Goal: Task Accomplishment & Management: Manage account settings

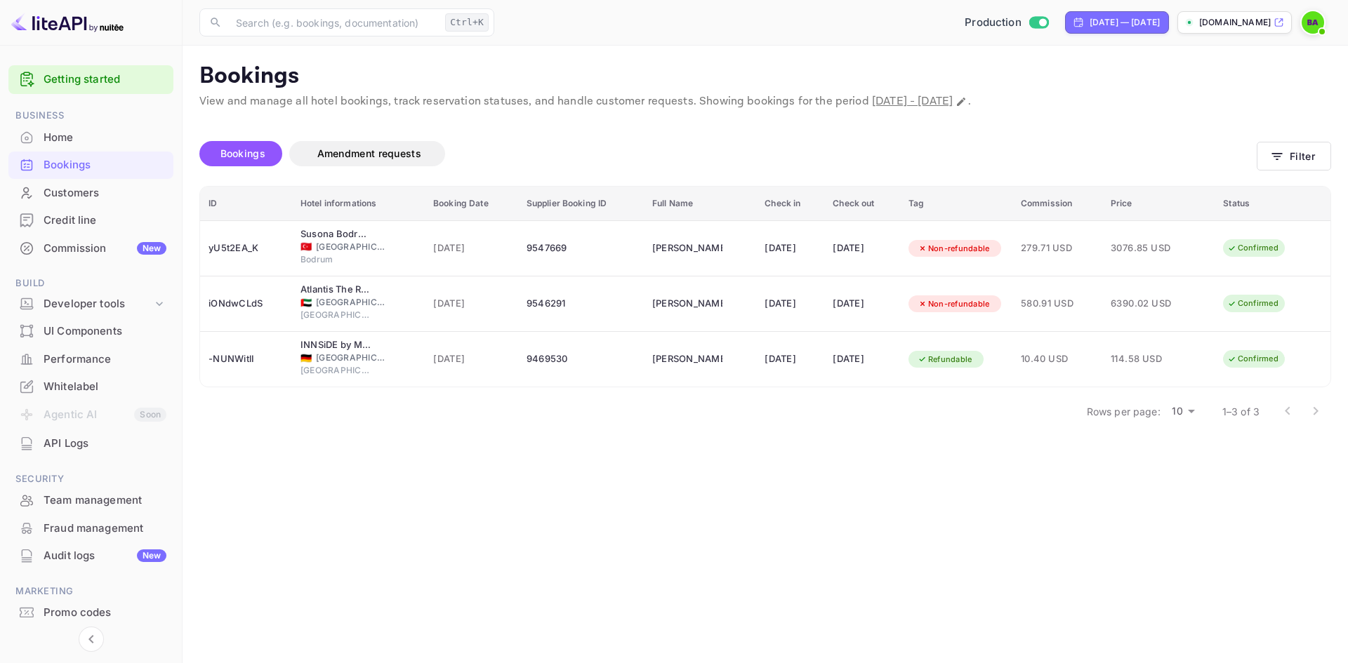
click at [467, 528] on main "Bookings View and manage all hotel bookings, track reservation statuses, and ha…" at bounding box center [765, 355] width 1165 height 618
click at [899, 553] on main "Bookings View and manage all hotel bookings, track reservation statuses, and ha…" at bounding box center [765, 355] width 1165 height 618
